Goal: Task Accomplishment & Management: Complete application form

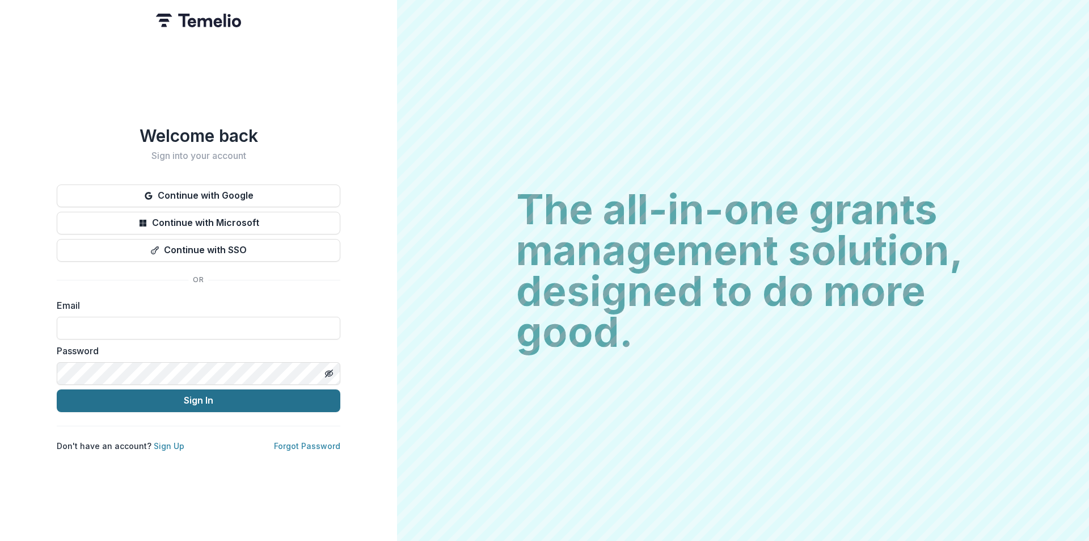
type input "**********"
click at [259, 403] on button "Sign In" at bounding box center [199, 400] width 284 height 23
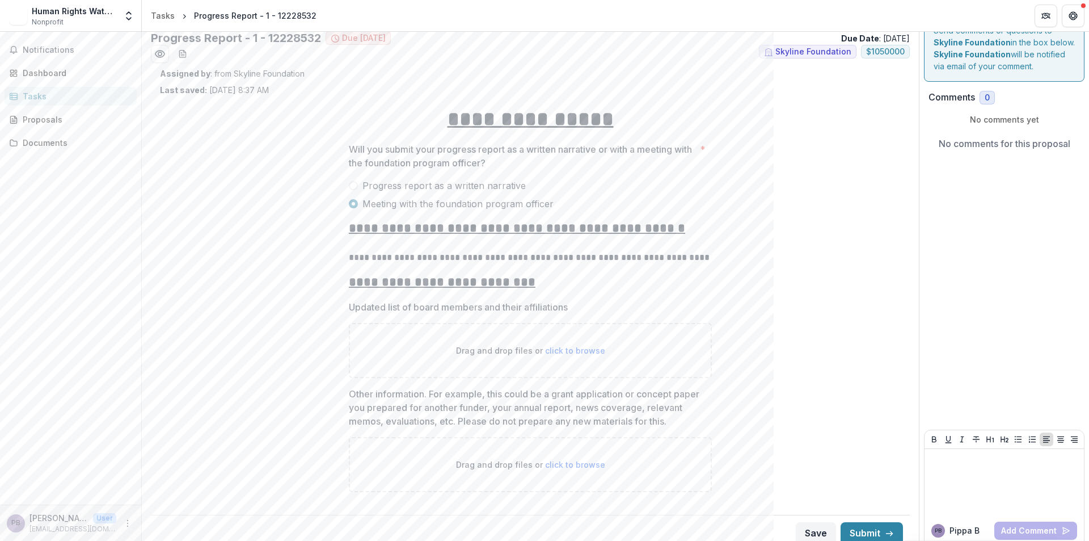
scroll to position [32, 0]
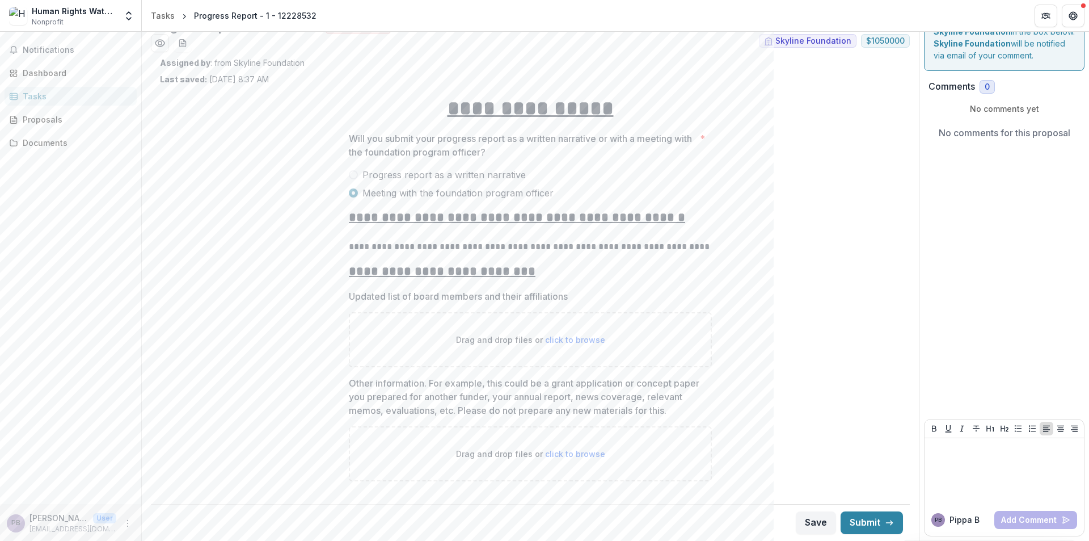
click at [568, 340] on span "click to browse" at bounding box center [575, 340] width 60 height 10
click at [563, 338] on span "click to browse" at bounding box center [575, 340] width 60 height 10
type input "**********"
click at [575, 452] on span "click to browse" at bounding box center [575, 454] width 60 height 10
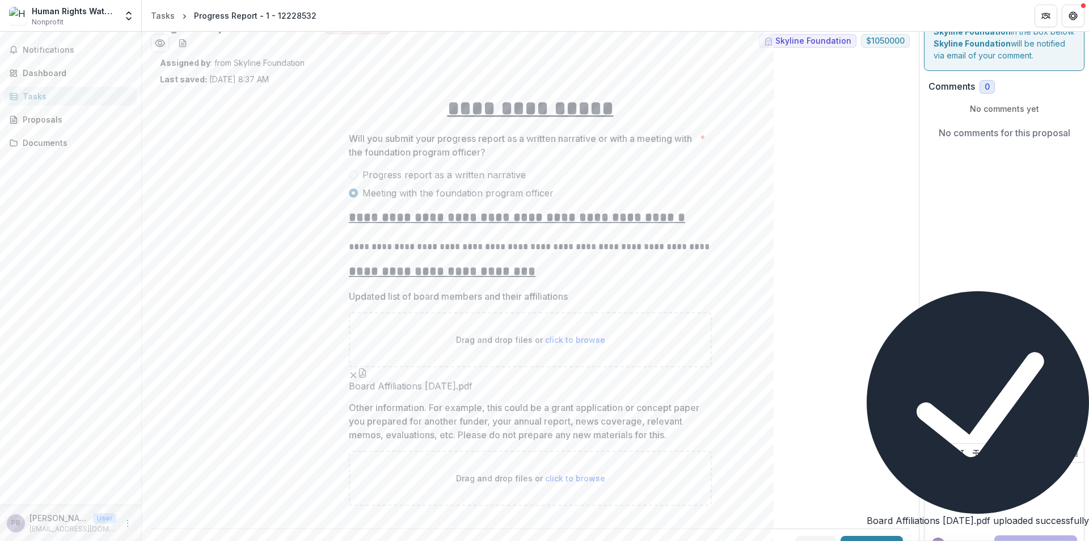
type input "**********"
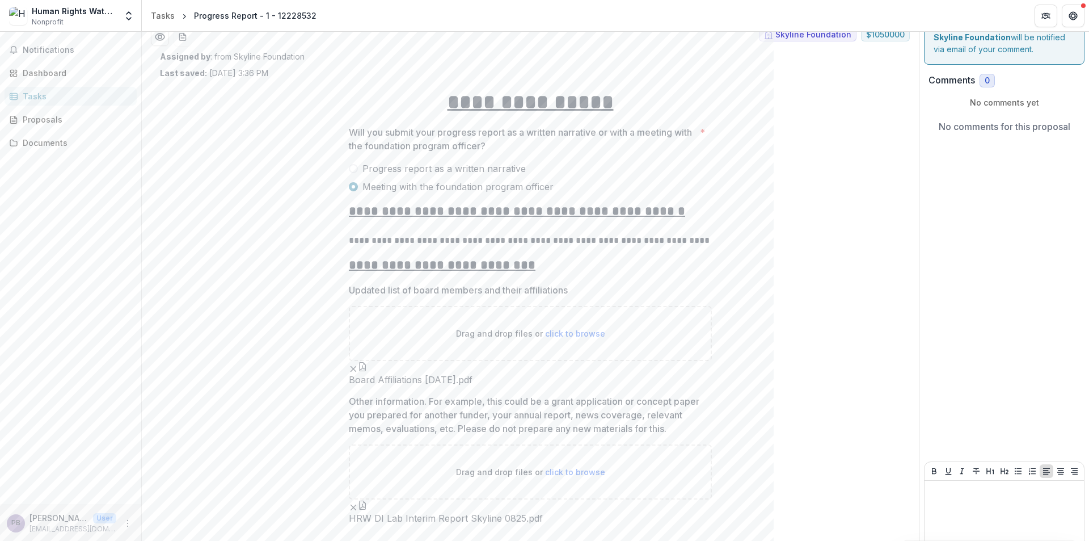
scroll to position [57, 0]
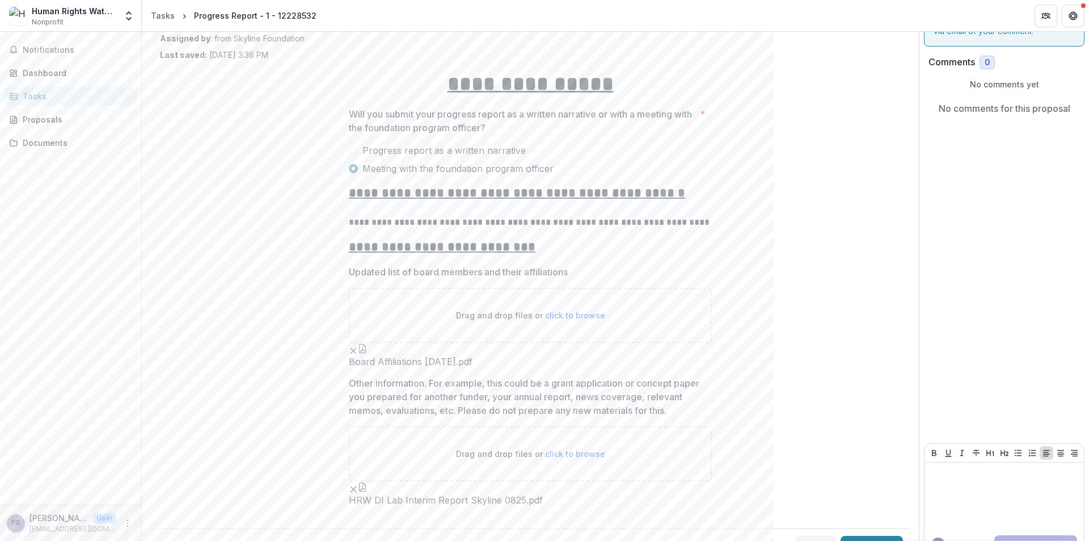
click at [367, 353] on button "button" at bounding box center [362, 348] width 9 height 9
click at [0, 540] on button "Close" at bounding box center [0, 551] width 0 height 0
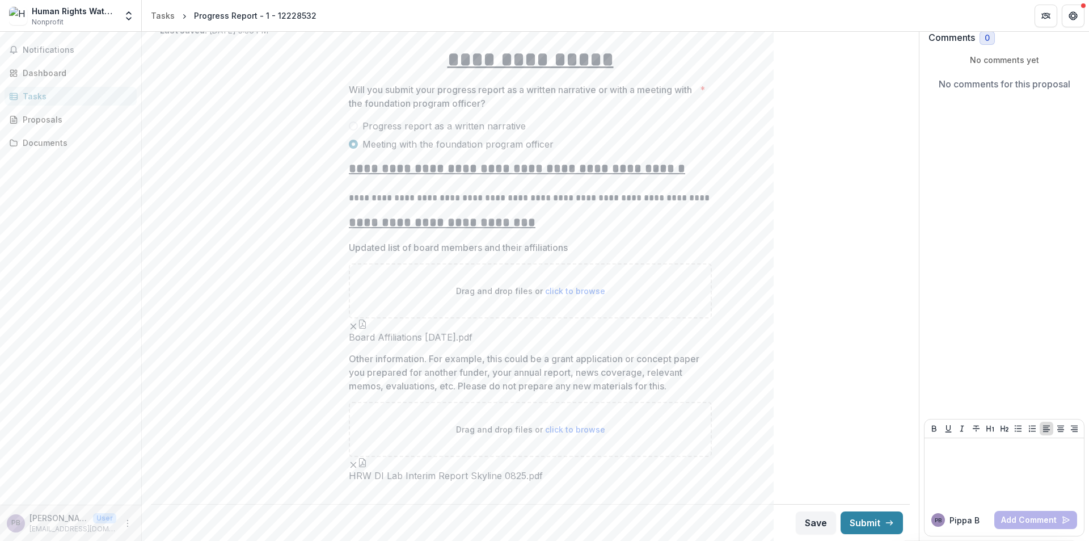
click at [367, 458] on button "button" at bounding box center [362, 462] width 9 height 9
click at [0, 540] on button "Close" at bounding box center [0, 551] width 0 height 0
click at [367, 458] on button "button" at bounding box center [362, 462] width 9 height 9
click at [879, 515] on button "Submit" at bounding box center [872, 522] width 62 height 23
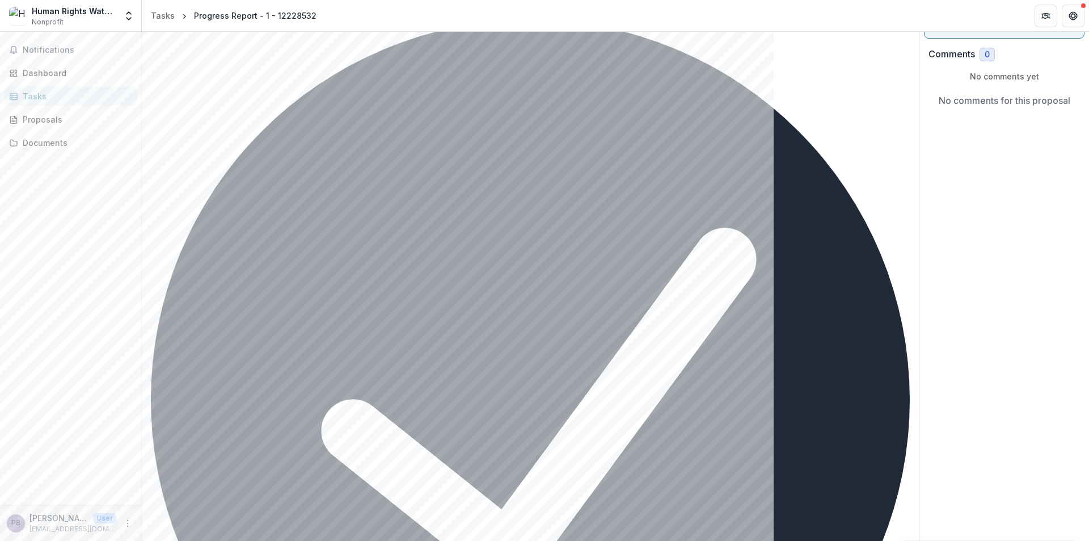
scroll to position [0, 0]
